Goal: Navigation & Orientation: Understand site structure

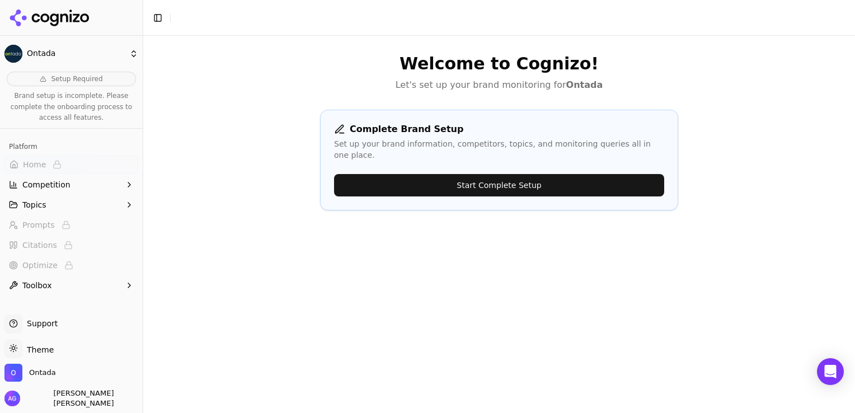
click at [128, 186] on icon "button" at bounding box center [129, 184] width 2 height 4
click at [121, 265] on button "Topics" at bounding box center [71, 259] width 134 height 18
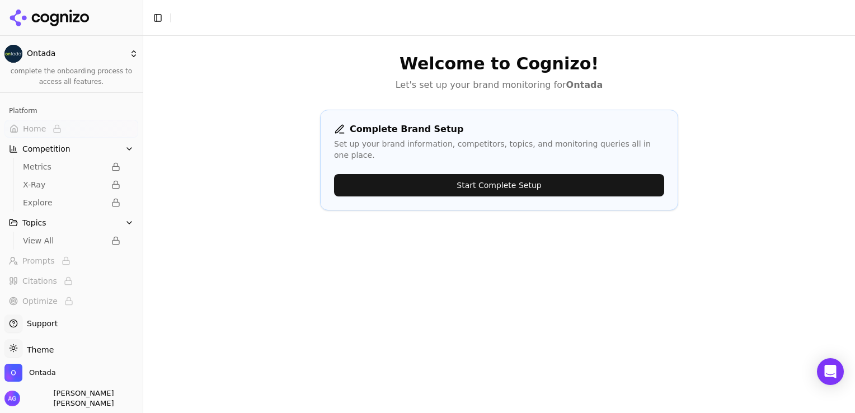
scroll to position [55, 0]
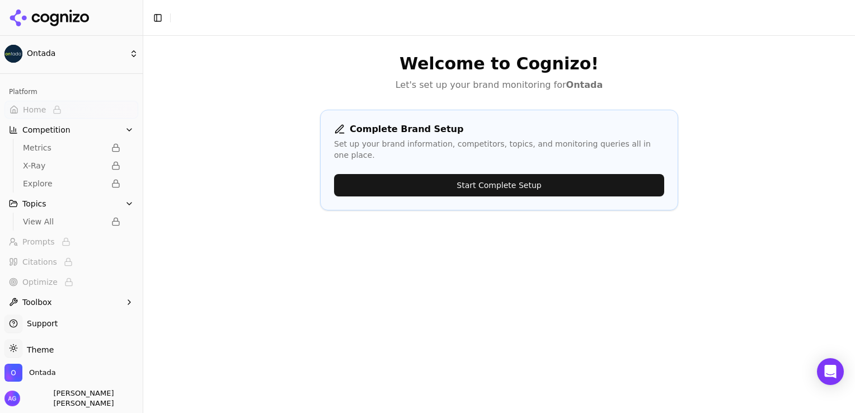
click at [115, 299] on button "Toolbox" at bounding box center [71, 302] width 134 height 18
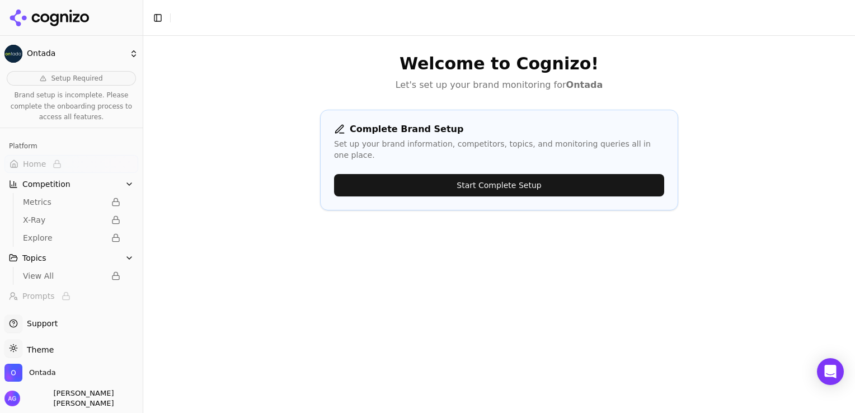
scroll to position [0, 0]
click at [125, 180] on icon "button" at bounding box center [129, 184] width 9 height 9
click at [127, 204] on icon "button" at bounding box center [129, 205] width 4 height 2
click at [125, 200] on icon "button" at bounding box center [129, 204] width 9 height 9
click at [127, 303] on icon "button" at bounding box center [129, 303] width 4 height 2
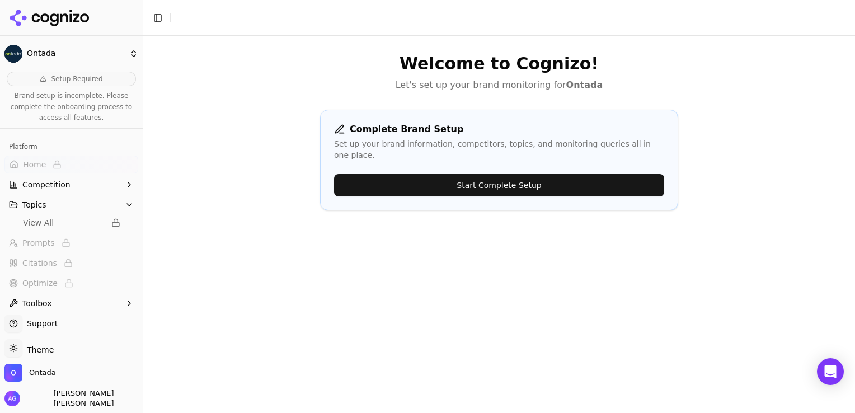
click at [125, 203] on icon "button" at bounding box center [129, 204] width 9 height 9
